Goal: Information Seeking & Learning: Check status

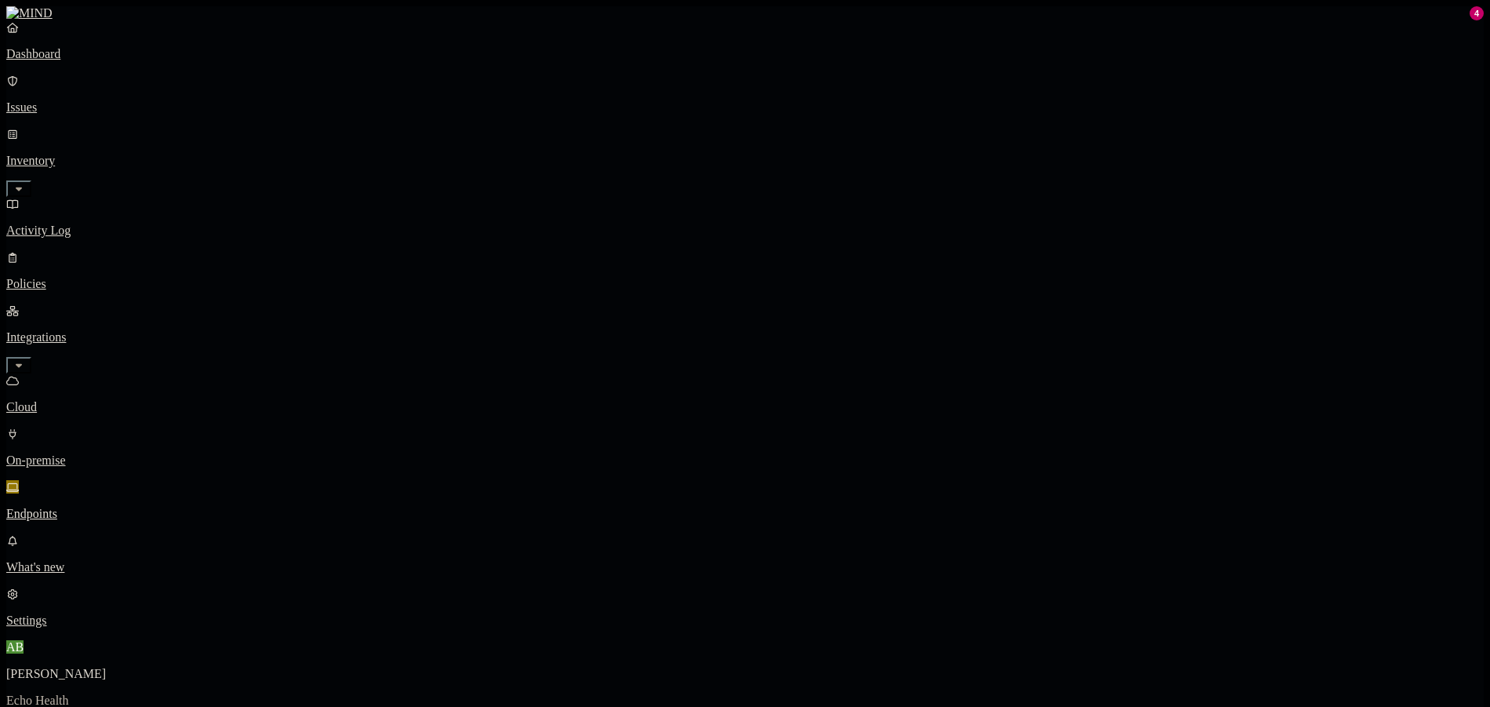
click at [82, 277] on p "Policies" at bounding box center [745, 284] width 1478 height 14
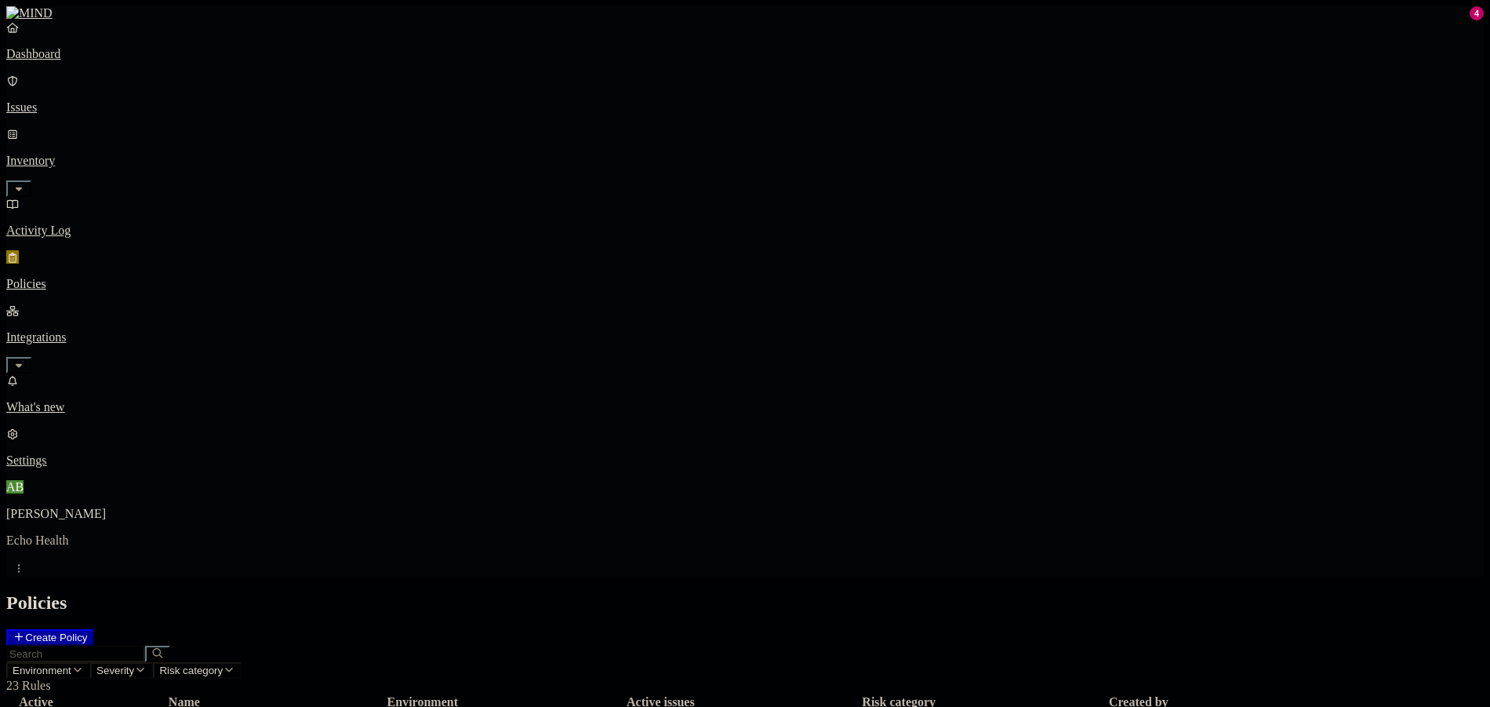
click at [97, 100] on p "Issues" at bounding box center [745, 107] width 1478 height 14
